Goal: Information Seeking & Learning: Find specific fact

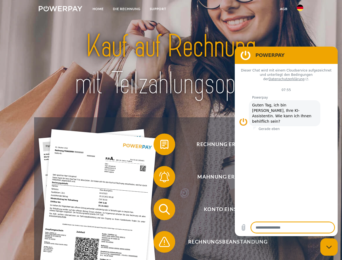
click at [60, 9] on img at bounding box center [61, 8] width 44 height 5
click at [300, 9] on img at bounding box center [299, 8] width 6 height 6
click at [283, 9] on link "agb" at bounding box center [283, 9] width 17 height 10
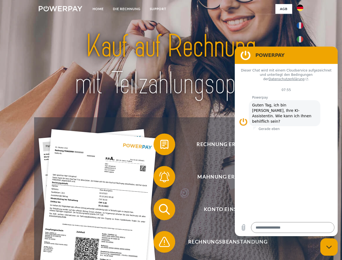
click at [160, 145] on span at bounding box center [156, 144] width 27 height 27
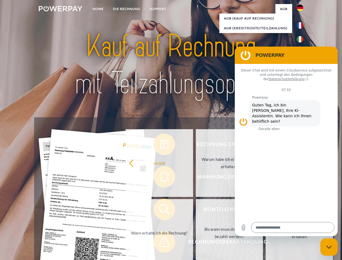
click at [160, 178] on div "Rechnung erhalten? Mahnung erhalten? Konto einsehen" at bounding box center [170, 225] width 273 height 216
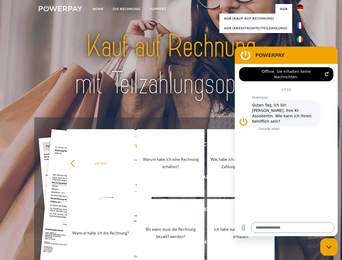
click at [160, 210] on link "Bis wann muss die Rechnung bezahlt werden?" at bounding box center [170, 233] width 67 height 68
click at [160, 243] on span at bounding box center [156, 241] width 27 height 27
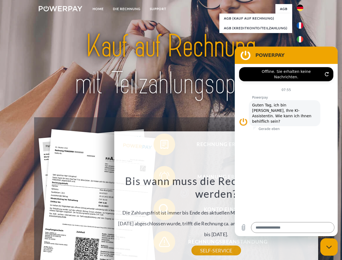
click at [329, 247] on icon "Messaging-Fenster schließen" at bounding box center [329, 247] width 6 height 4
type textarea "*"
